Goal: Information Seeking & Learning: Learn about a topic

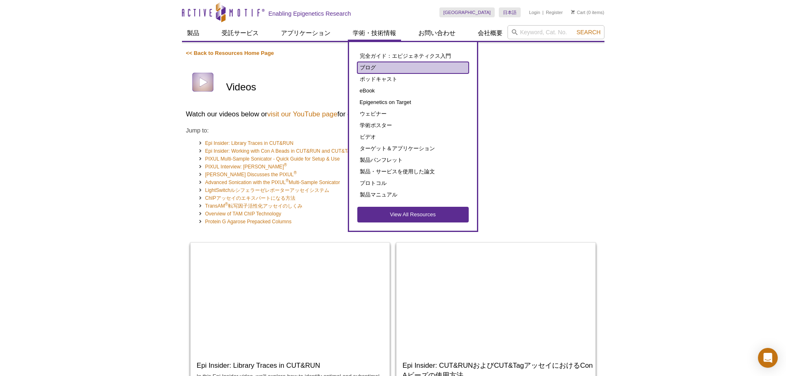
click at [371, 69] on link "ブログ" at bounding box center [412, 68] width 111 height 12
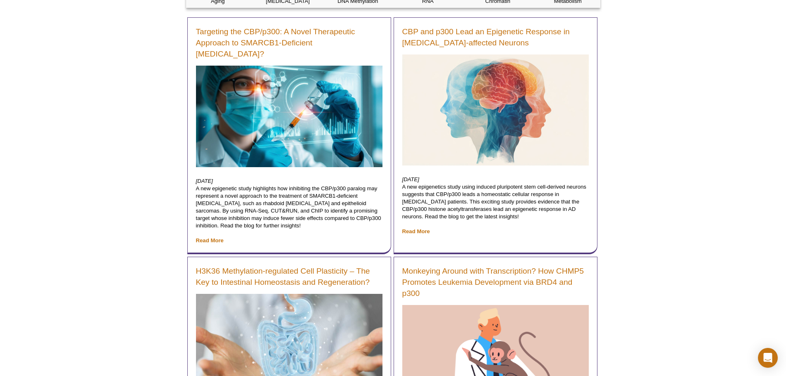
scroll to position [289, 0]
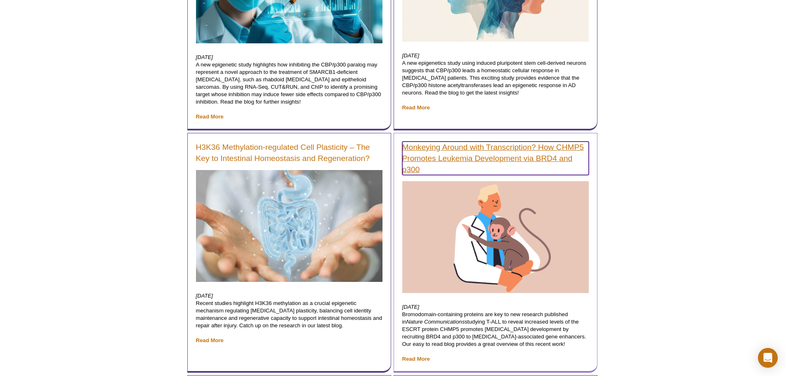
click at [475, 141] on link "Monkeying Around with Transcription? How CHMP5 Promotes Leukemia Development vi…" at bounding box center [495, 157] width 186 height 33
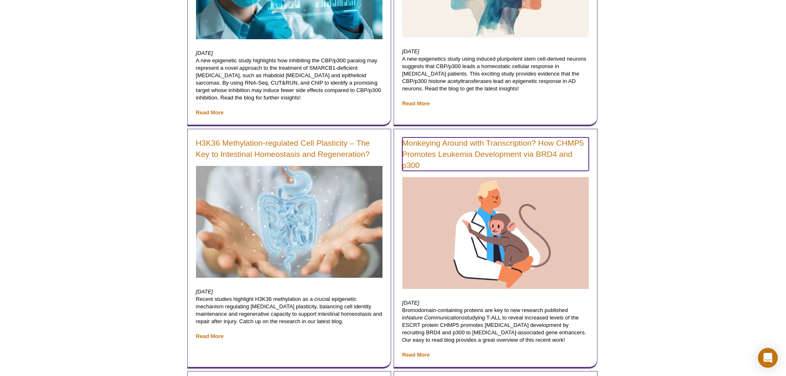
scroll to position [276, 0]
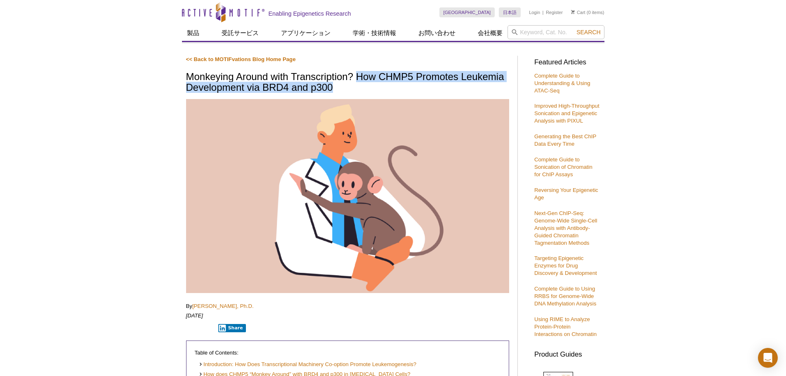
drag, startPoint x: 361, startPoint y: 92, endPoint x: 356, endPoint y: 77, distance: 15.9
click at [356, 77] on h1 "Monkeying Around with Transcription? How CHMP5 Promotes Leukemia Development vi…" at bounding box center [347, 82] width 323 height 23
click at [344, 87] on h1 "Monkeying Around with Transcription? How CHMP5 Promotes Leukemia Development vi…" at bounding box center [347, 82] width 323 height 23
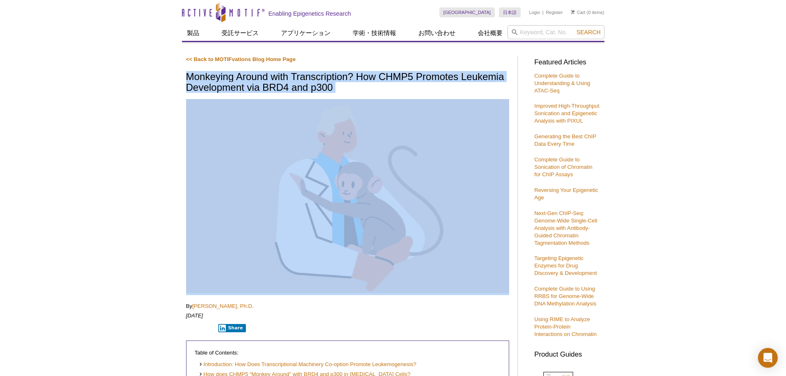
drag, startPoint x: 344, startPoint y: 87, endPoint x: 190, endPoint y: 79, distance: 154.1
click at [190, 79] on h1 "Monkeying Around with Transcription? How CHMP5 Promotes Leukemia Development vi…" at bounding box center [347, 82] width 323 height 23
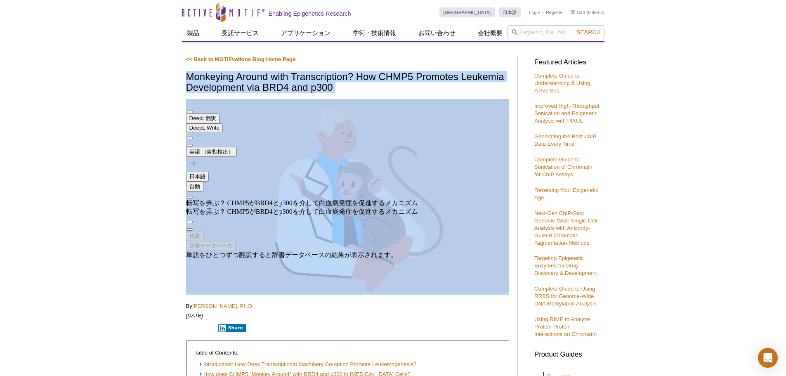
drag, startPoint x: 384, startPoint y: 161, endPoint x: 316, endPoint y: 167, distance: 67.9
click at [318, 199] on div "転写を弄ぶ？ CHMP5がBRD4とp300を介して白血病発症を促進するメカニズム 転写を弄ぶ？ CHMP5がBRD4とp300を介して白血病発症を促進するメ…" at bounding box center [302, 207] width 232 height 17
click at [238, 199] on div "転写を弄ぶ？ CHMP5がBRD4とp300を介して白血病発症を促進するメカニズム 転写を弄ぶ？ CHMP5がBRD4とp300を介して白血病発症を促進するメ…" at bounding box center [302, 207] width 232 height 17
drag, startPoint x: 234, startPoint y: 162, endPoint x: 317, endPoint y: 150, distance: 84.1
click at [270, 199] on div "転写を弄ぶ？ CHMP5がBRD4とp300を介して白血病発症を促進するメカニズム 転写を弄ぶ？ CHMP5がBRD4とp300を介して白血病発症を促進するメ…" at bounding box center [302, 207] width 232 height 17
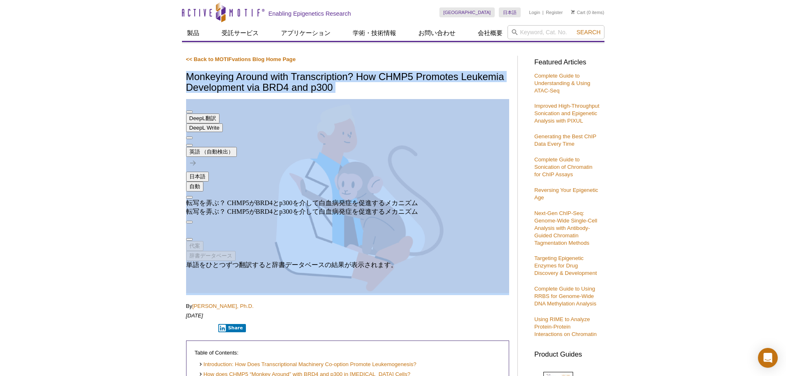
click at [189, 239] on span "button" at bounding box center [189, 239] width 0 height 0
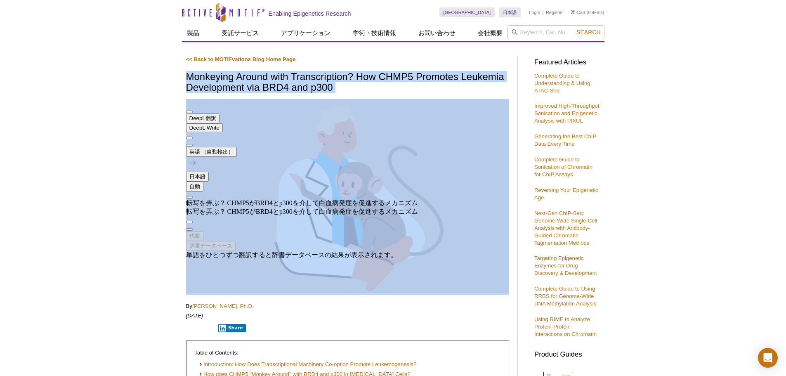
click at [193, 144] on button at bounding box center [189, 145] width 7 height 2
